Goal: Transaction & Acquisition: Purchase product/service

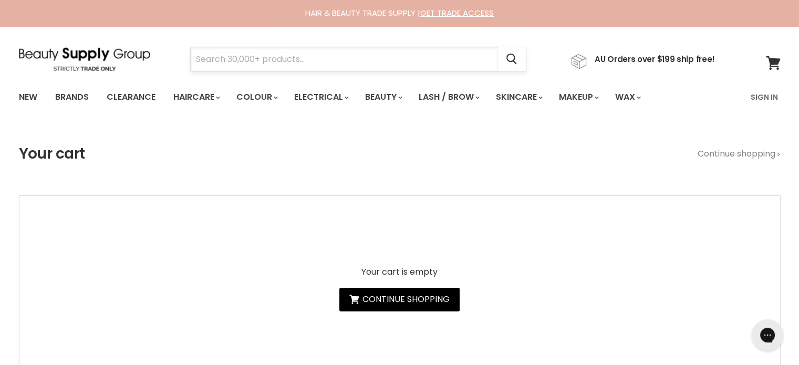
click at [252, 57] on input "Search" at bounding box center [344, 59] width 307 height 24
click at [767, 94] on link "Sign In" at bounding box center [764, 97] width 40 height 22
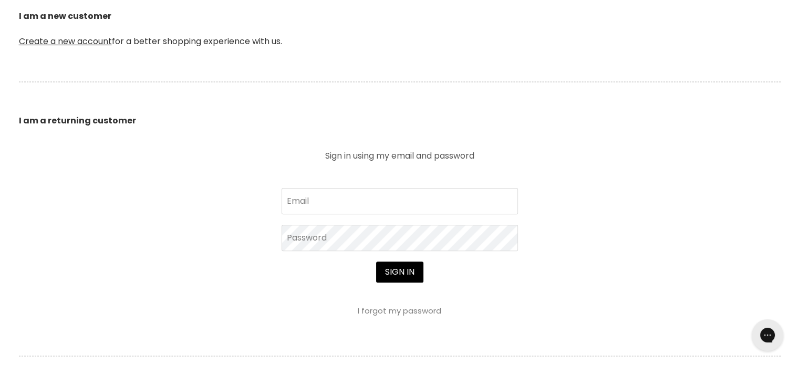
scroll to position [368, 0]
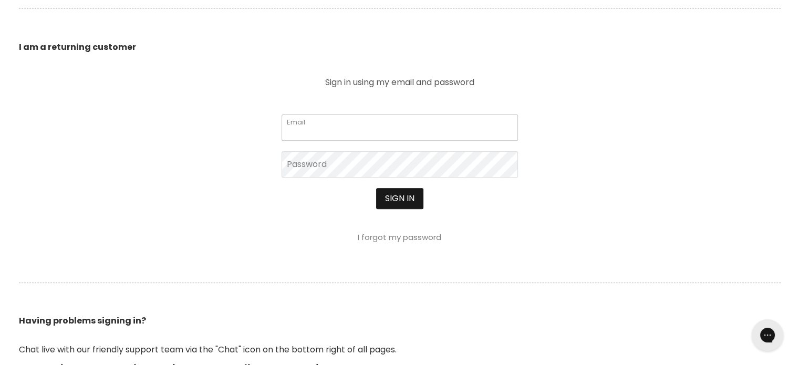
type input "cs.discountsalonsupplies@gmail.com"
click at [400, 202] on button "Sign in" at bounding box center [399, 198] width 47 height 21
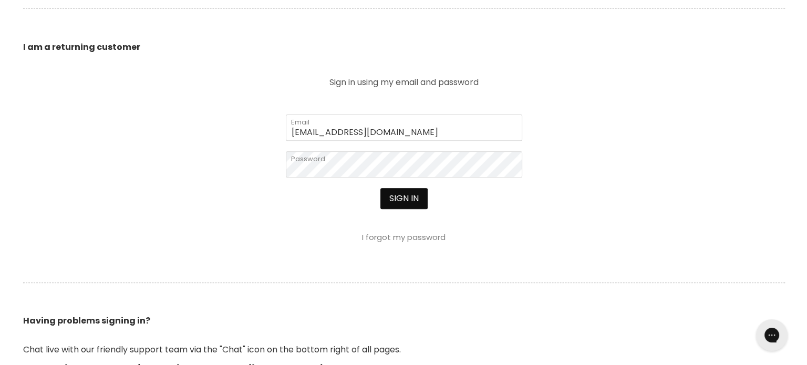
scroll to position [368, 0]
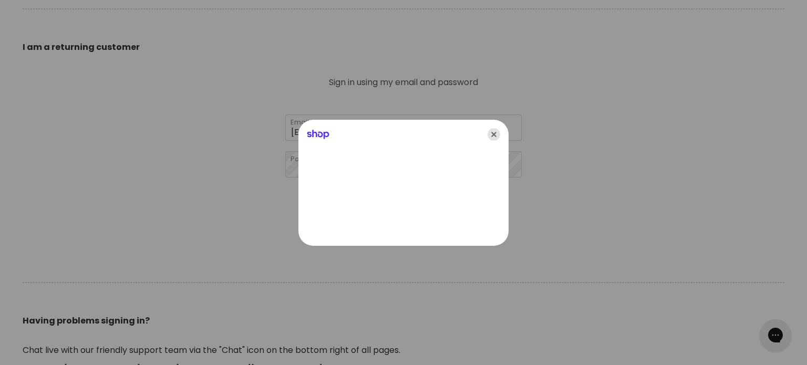
click at [494, 137] on icon "Close" at bounding box center [493, 134] width 13 height 13
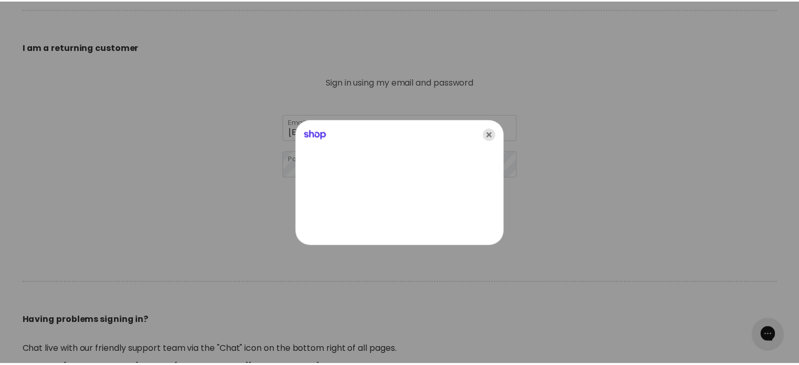
scroll to position [368, 0]
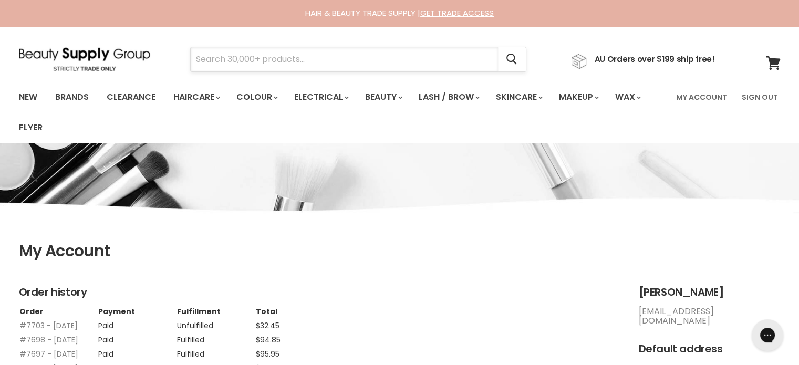
drag, startPoint x: 267, startPoint y: 46, endPoint x: 233, endPoint y: 54, distance: 34.5
paste input "Alfaparf Semi Di Lino Diamond"
type input "Alfaparf Semi Di Lino Diamond"
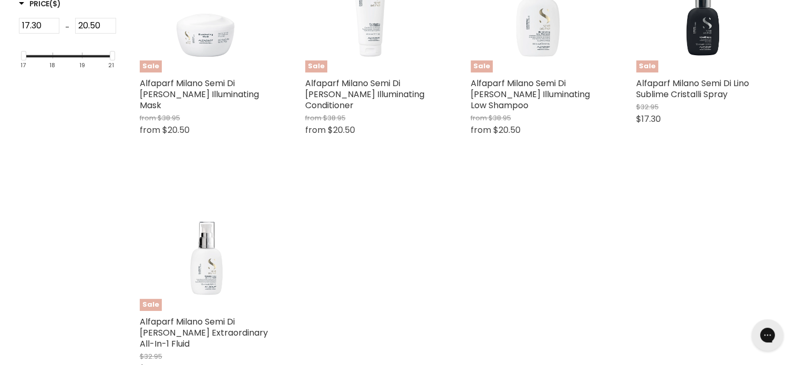
scroll to position [315, 0]
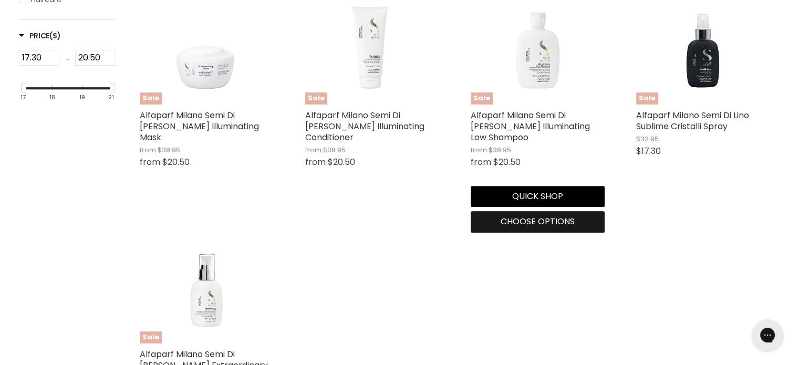
click at [536, 220] on span "Choose options" at bounding box center [538, 221] width 74 height 12
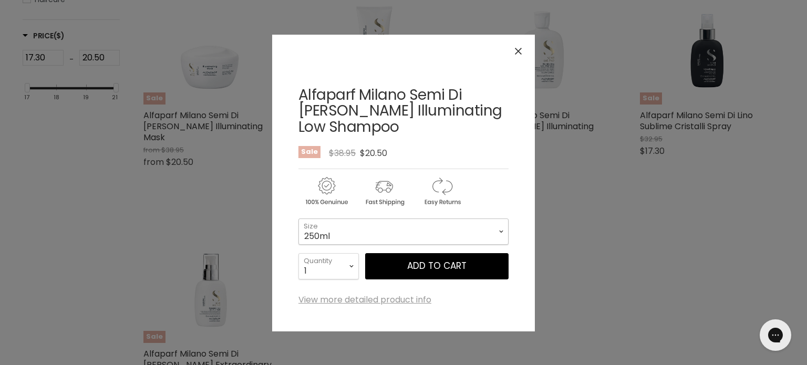
click at [447, 227] on select "250ml 1 Litre" at bounding box center [403, 232] width 210 height 26
click at [298, 219] on select "250ml 1 Litre" at bounding box center [403, 232] width 210 height 26
select select "1 Litre"
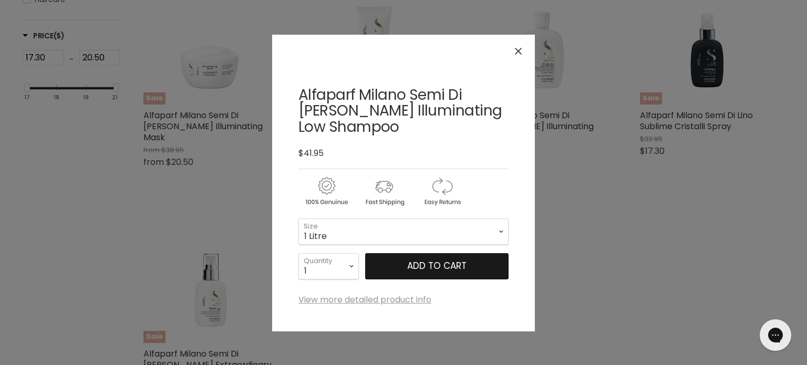
click at [448, 269] on button "Add to cart" at bounding box center [436, 266] width 143 height 26
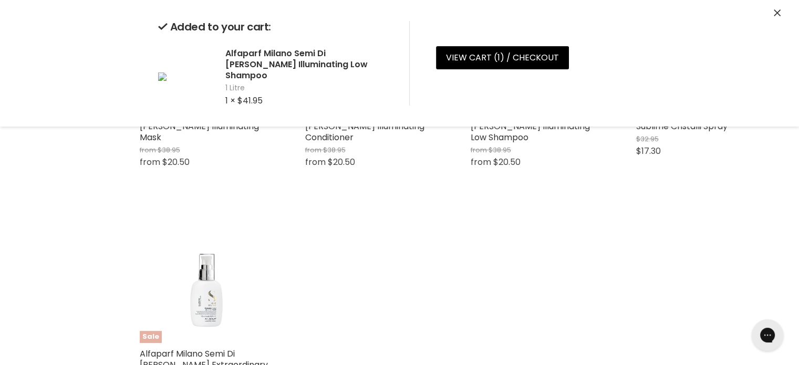
click at [774, 12] on icon "Close" at bounding box center [777, 12] width 7 height 7
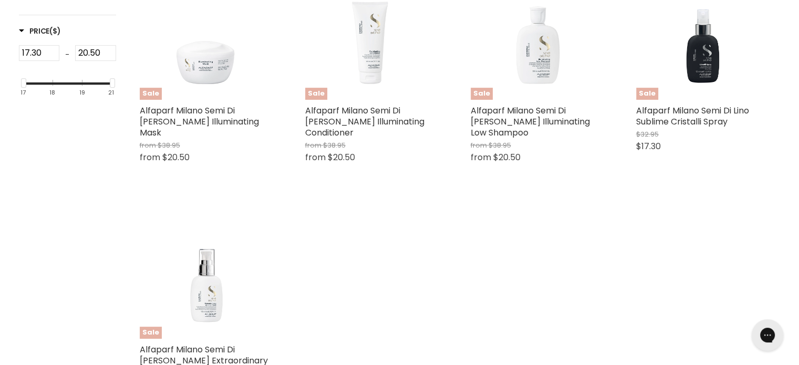
scroll to position [315, 0]
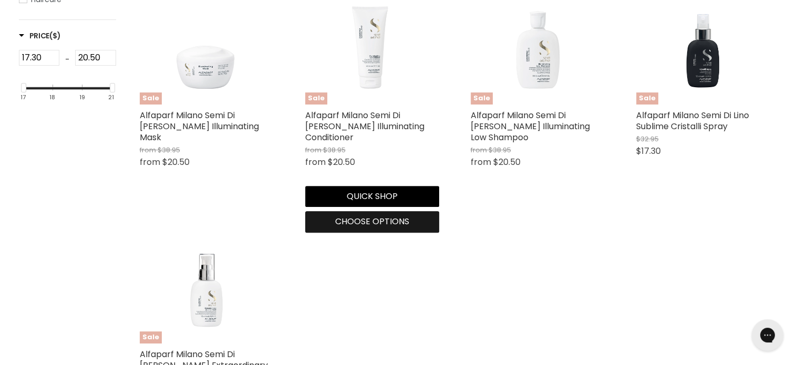
click at [359, 220] on span "Choose options" at bounding box center [372, 221] width 74 height 12
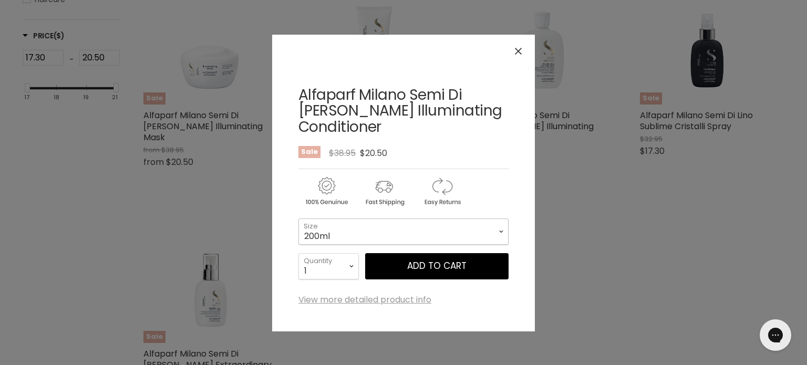
click at [396, 235] on select "200ml 1 Litre" at bounding box center [403, 232] width 210 height 26
click at [298, 219] on select "200ml 1 Litre" at bounding box center [403, 232] width 210 height 26
select select "1 Litre"
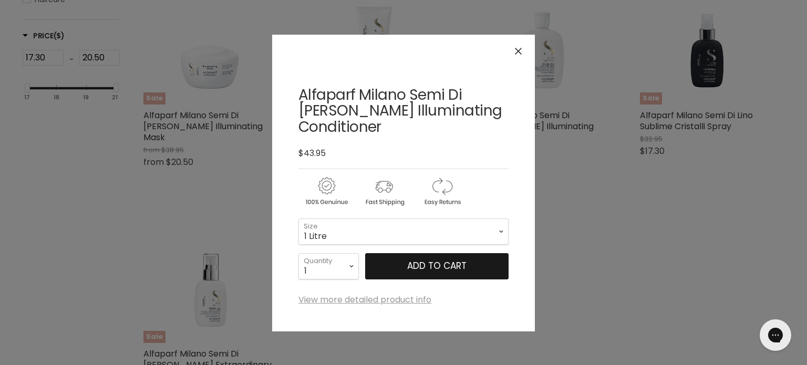
click at [444, 265] on button "Add to cart" at bounding box center [436, 266] width 143 height 26
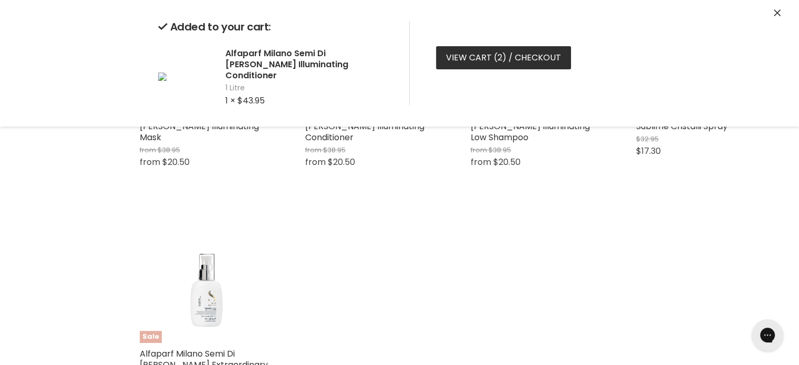
click at [479, 52] on link "View cart ( 2 ) / Checkout" at bounding box center [503, 57] width 135 height 23
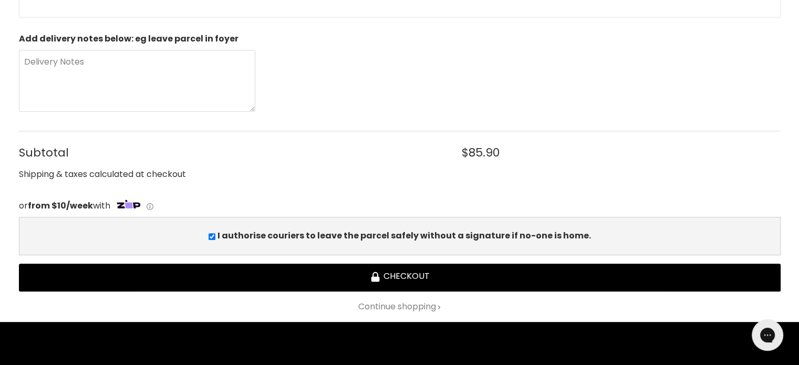
scroll to position [420, 0]
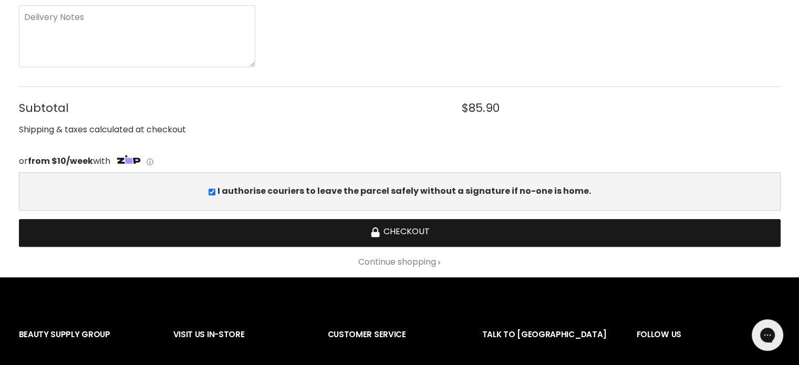
click at [405, 232] on button "Checkout" at bounding box center [400, 233] width 762 height 28
